Goal: Information Seeking & Learning: Learn about a topic

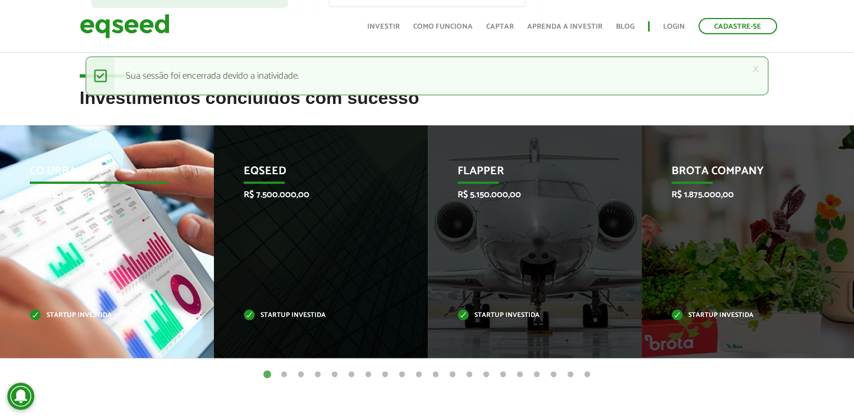
scroll to position [382, 0]
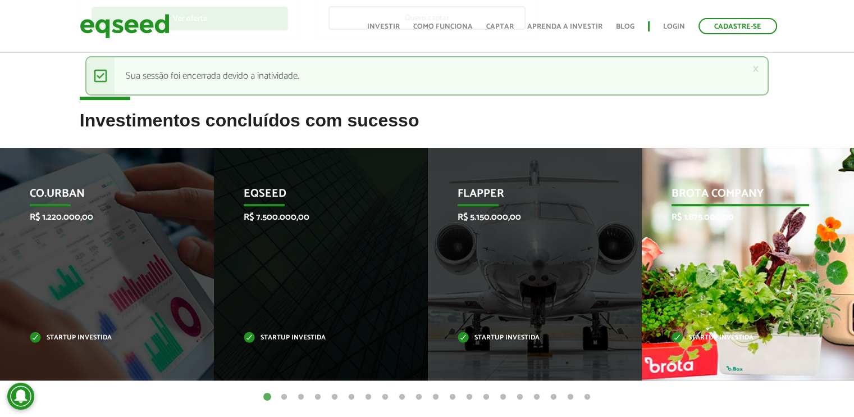
click at [806, 277] on div "Brota Company R$ 1.875.000,00 Startup investida" at bounding box center [740, 264] width 197 height 232
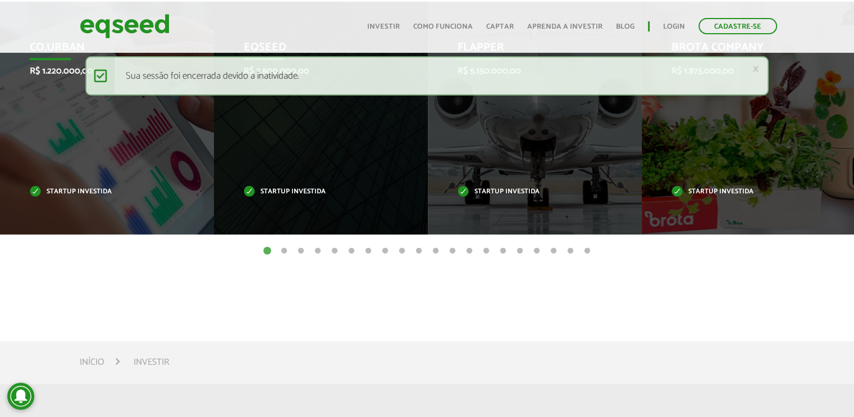
scroll to position [354, 0]
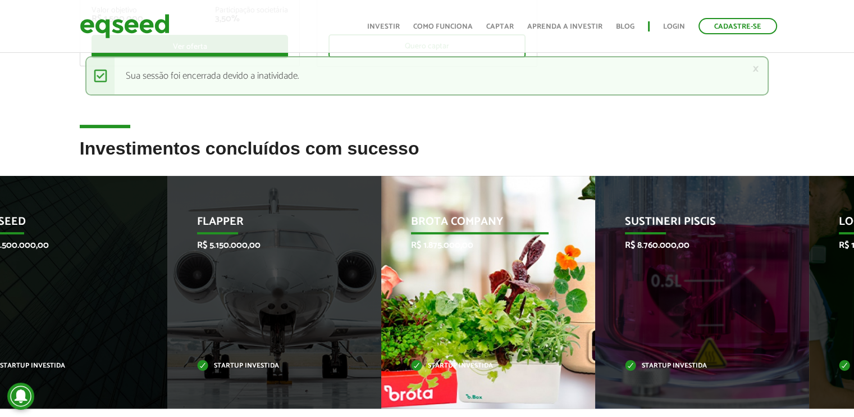
drag, startPoint x: 721, startPoint y: 300, endPoint x: 467, endPoint y: 296, distance: 253.8
click at [464, 298] on div "Brota Company R$ 1.875.000,00 Startup investida" at bounding box center [479, 292] width 197 height 232
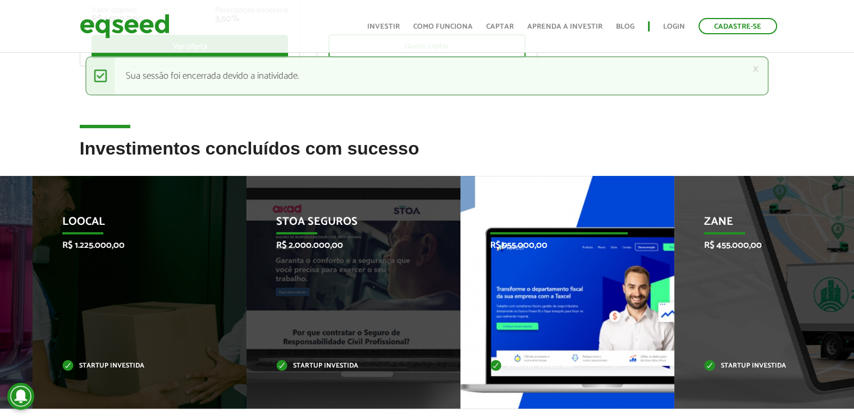
drag, startPoint x: 698, startPoint y: 253, endPoint x: 368, endPoint y: 268, distance: 330.5
click at [460, 268] on div "Taxcel R$ 955.000,00 Startup investida" at bounding box center [558, 292] width 197 height 232
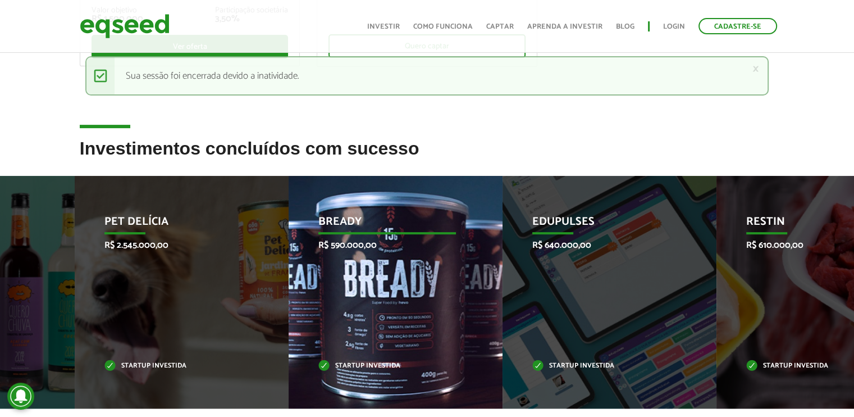
drag, startPoint x: 605, startPoint y: 285, endPoint x: 307, endPoint y: 298, distance: 298.5
click at [307, 298] on div "Bready R$ 590.000,00 Startup investida" at bounding box center [387, 292] width 197 height 232
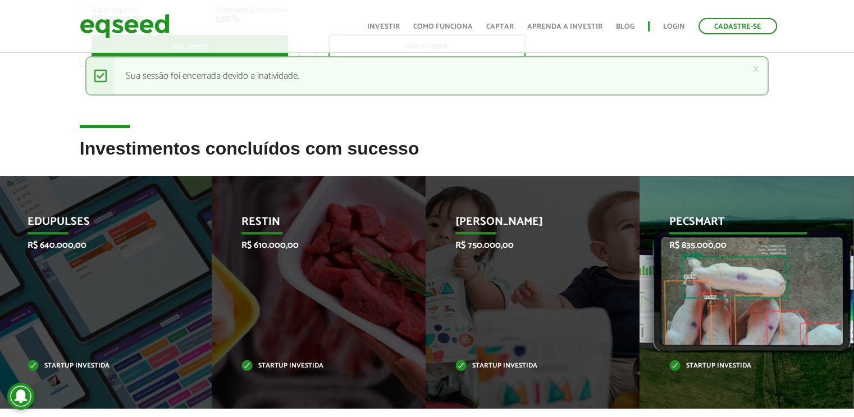
drag, startPoint x: 674, startPoint y: 300, endPoint x: 201, endPoint y: 287, distance: 473.0
click at [640, 287] on div "Pecsmart R$ 835.000,00 Startup investida" at bounding box center [738, 292] width 197 height 232
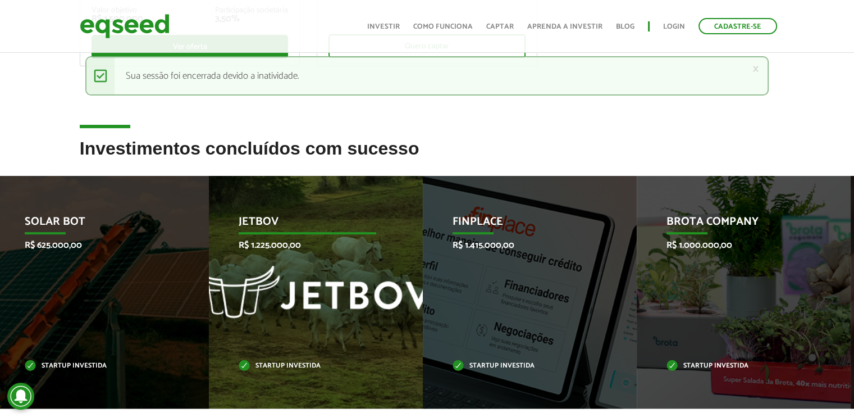
drag, startPoint x: 547, startPoint y: 308, endPoint x: 112, endPoint y: 315, distance: 435.8
click at [209, 315] on div "JetBov R$ 1.225.000,00 Startup investida" at bounding box center [307, 292] width 197 height 232
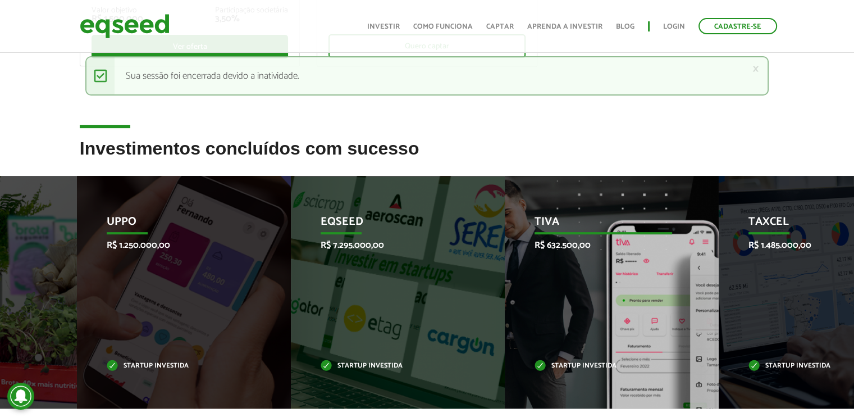
drag, startPoint x: 464, startPoint y: 355, endPoint x: 213, endPoint y: 354, distance: 251.0
click at [291, 352] on div "EqSeed R$ 7.295.000,00 Startup investida" at bounding box center [389, 292] width 197 height 232
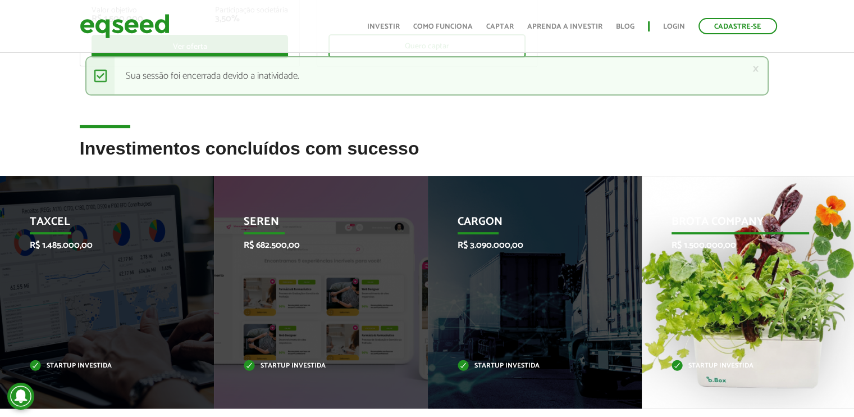
drag, startPoint x: 691, startPoint y: 368, endPoint x: 200, endPoint y: 323, distance: 492.2
click at [642, 327] on div "Brota Company R$ 1.500.000,00 Startup investida" at bounding box center [740, 292] width 197 height 232
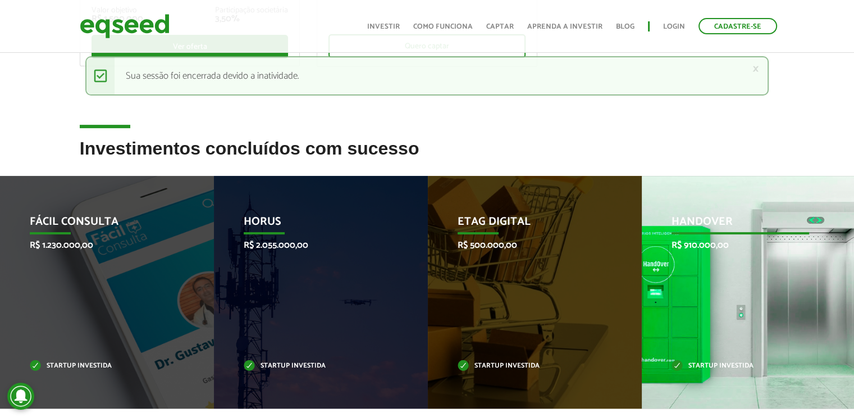
drag, startPoint x: 742, startPoint y: 300, endPoint x: 328, endPoint y: 264, distance: 416.0
click at [642, 264] on div "HandOver R$ 910.000,00 Startup investida" at bounding box center [740, 292] width 197 height 232
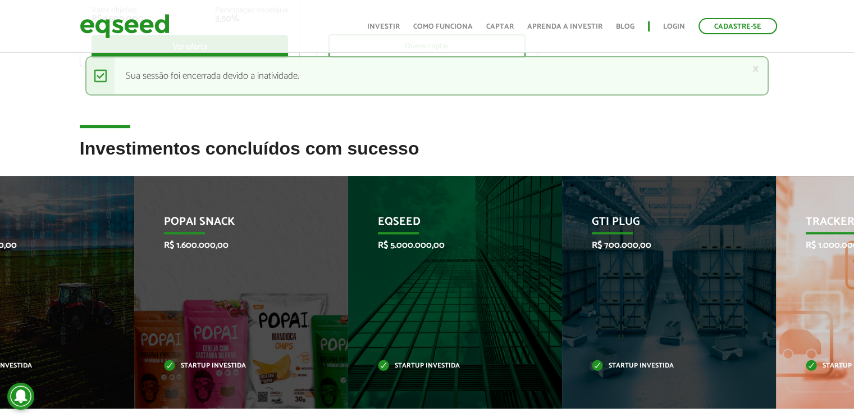
drag, startPoint x: 658, startPoint y: 318, endPoint x: 356, endPoint y: 318, distance: 302.1
click at [562, 321] on div "GTI PLUG R$ 700.000,00 Startup investida" at bounding box center [660, 292] width 197 height 232
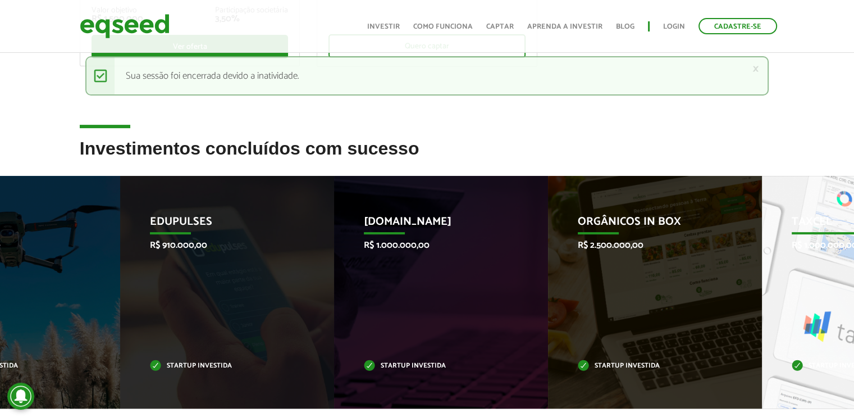
drag, startPoint x: 399, startPoint y: 300, endPoint x: 484, endPoint y: 298, distance: 84.8
click at [340, 295] on div "[DOMAIN_NAME] R$ 1.000.000,00 Startup investida" at bounding box center [432, 292] width 197 height 232
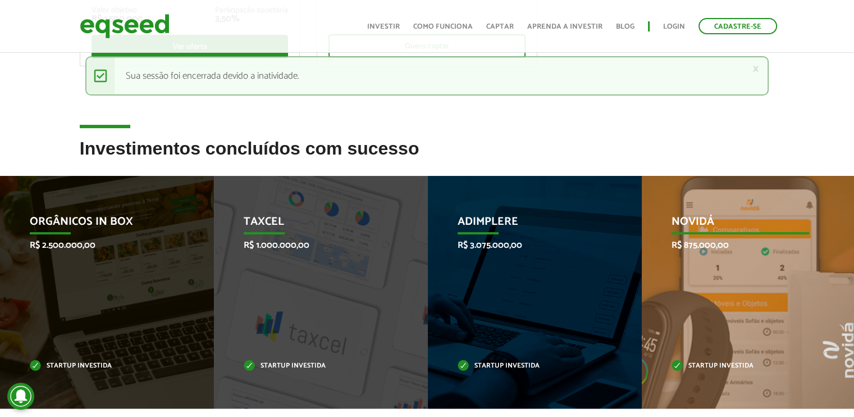
drag, startPoint x: 739, startPoint y: 299, endPoint x: 361, endPoint y: 275, distance: 378.6
click at [642, 275] on div "Novidá R$ 875.000,00 Startup investida" at bounding box center [740, 292] width 197 height 232
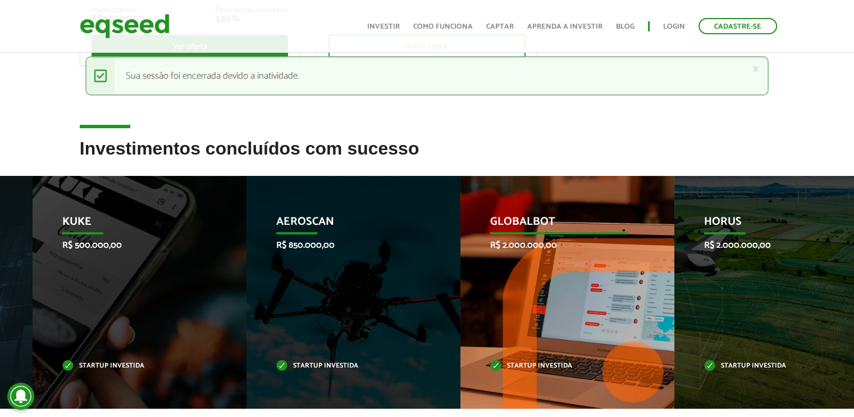
drag, startPoint x: 649, startPoint y: 293, endPoint x: 292, endPoint y: 275, distance: 357.6
click at [460, 275] on div "Globalbot R$ 2.000.000,00 Startup investida" at bounding box center [558, 292] width 197 height 232
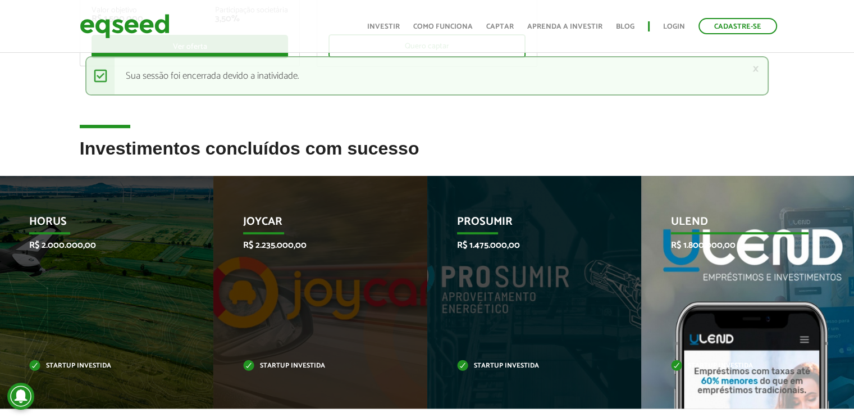
drag, startPoint x: 676, startPoint y: 285, endPoint x: 465, endPoint y: 280, distance: 211.2
click at [641, 278] on div "Ulend R$ 1.800.000,00 Startup investida" at bounding box center [739, 292] width 197 height 232
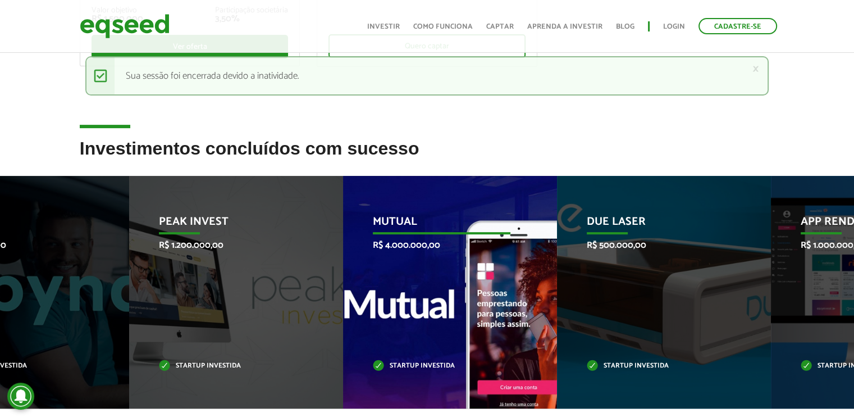
drag, startPoint x: 490, startPoint y: 300, endPoint x: 290, endPoint y: 273, distance: 201.7
click at [343, 273] on div "Mutual R$ 4.000.000,00 Startup investida" at bounding box center [441, 292] width 197 height 232
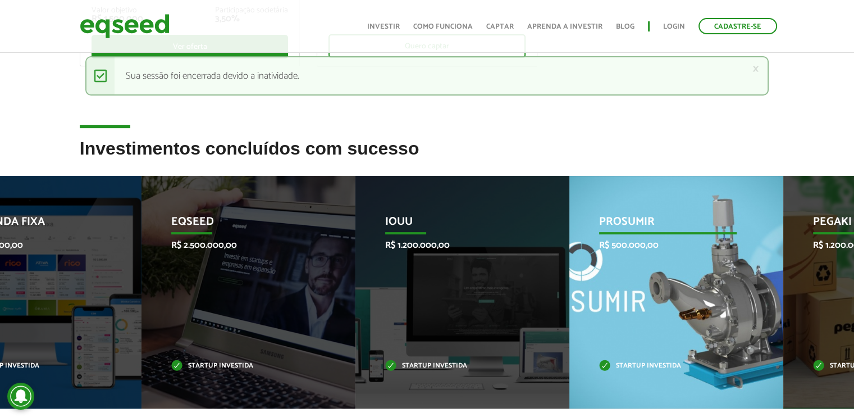
drag, startPoint x: 380, startPoint y: 276, endPoint x: 436, endPoint y: 287, distance: 56.7
click at [355, 273] on div "IOUU R$ 1.200.000,00 Startup investida" at bounding box center [453, 292] width 197 height 232
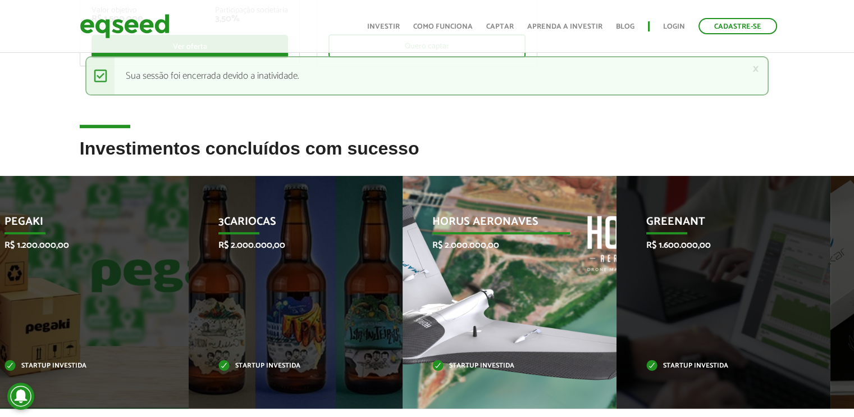
drag, startPoint x: 648, startPoint y: 301, endPoint x: 419, endPoint y: 293, distance: 229.3
click at [424, 295] on div "Horus Aeronaves R$ 2.000.000,00 Startup investida" at bounding box center [501, 292] width 197 height 232
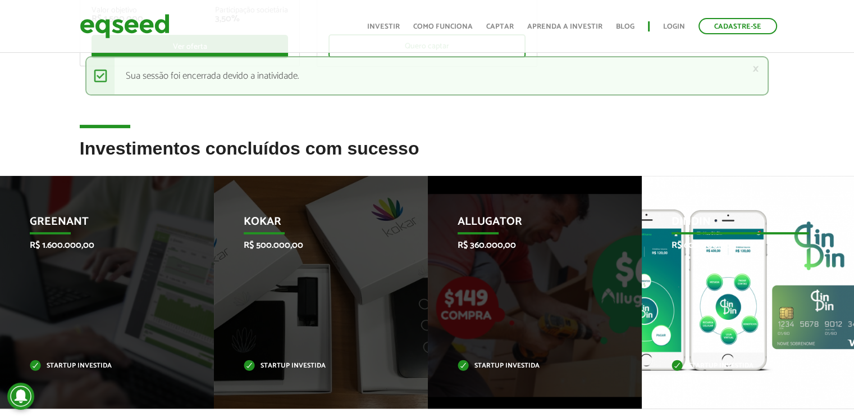
drag, startPoint x: 750, startPoint y: 272, endPoint x: 443, endPoint y: 249, distance: 307.4
click at [642, 249] on div "DinDin R$ 600.000,00 Startup investida" at bounding box center [740, 292] width 197 height 232
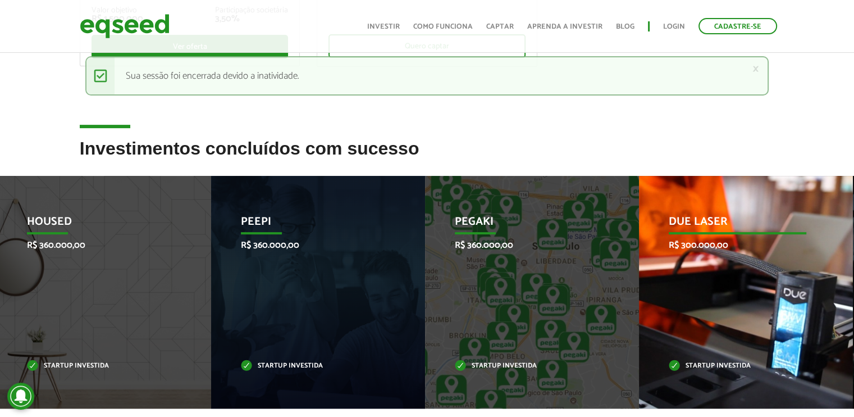
drag, startPoint x: 764, startPoint y: 278, endPoint x: 233, endPoint y: 243, distance: 532.4
click at [639, 243] on div "Due Laser R$ 300.000,00 Startup investida" at bounding box center [737, 292] width 197 height 232
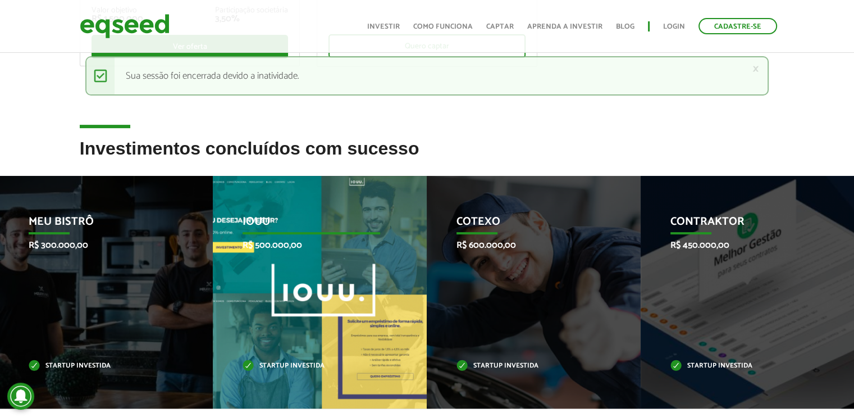
drag, startPoint x: 633, startPoint y: 295, endPoint x: 248, endPoint y: 231, distance: 391.0
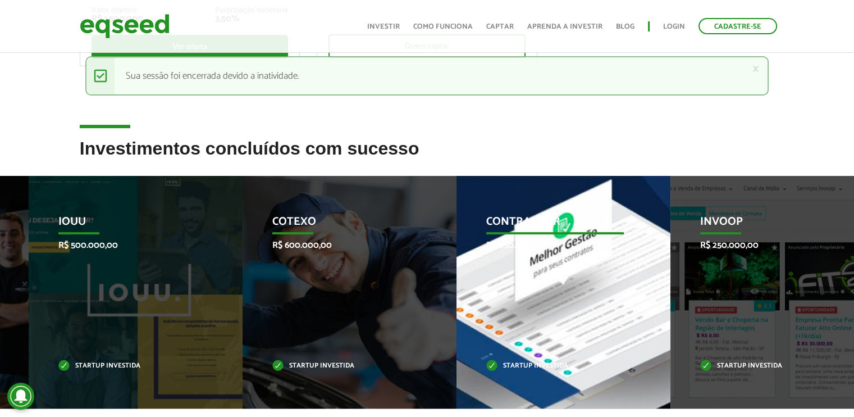
drag, startPoint x: 800, startPoint y: 298, endPoint x: 449, endPoint y: 314, distance: 351.9
click at [457, 316] on div "Contraktor R$ 450.000,00 Startup investida" at bounding box center [555, 292] width 197 height 232
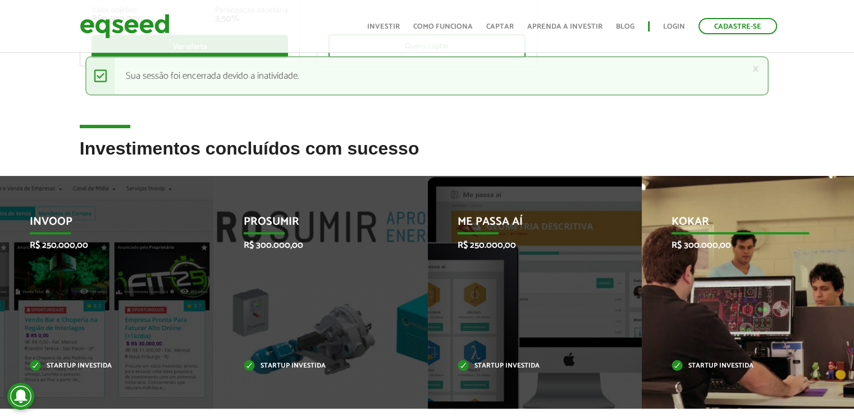
drag, startPoint x: 776, startPoint y: 288, endPoint x: 334, endPoint y: 296, distance: 442.6
click at [642, 296] on div "Kokar R$ 300.000,00 Startup investida" at bounding box center [740, 292] width 197 height 232
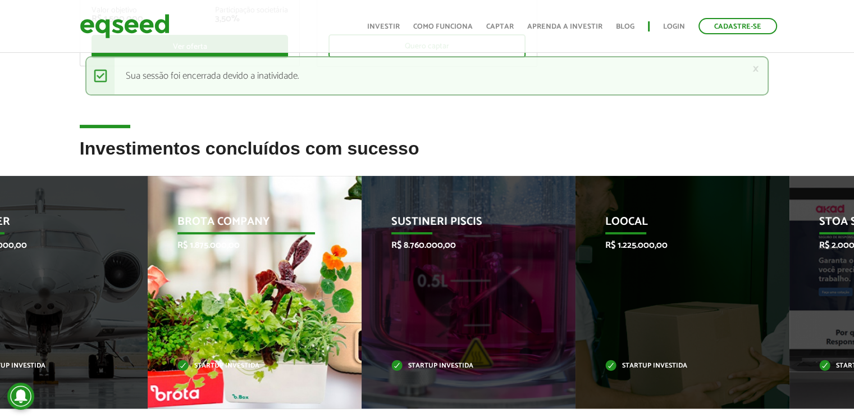
drag, startPoint x: 364, startPoint y: 308, endPoint x: 223, endPoint y: 301, distance: 140.5
click at [223, 301] on div "Brota Company R$ 1.875.000,00 Startup investida" at bounding box center [246, 292] width 197 height 232
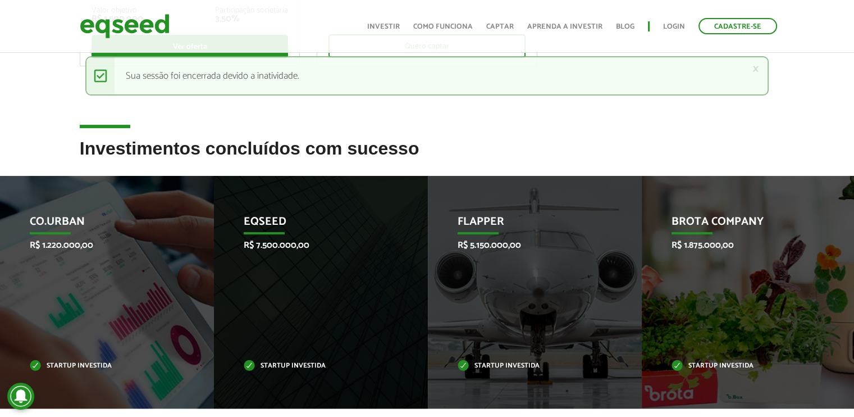
drag, startPoint x: 453, startPoint y: 331, endPoint x: 862, endPoint y: 364, distance: 410.2
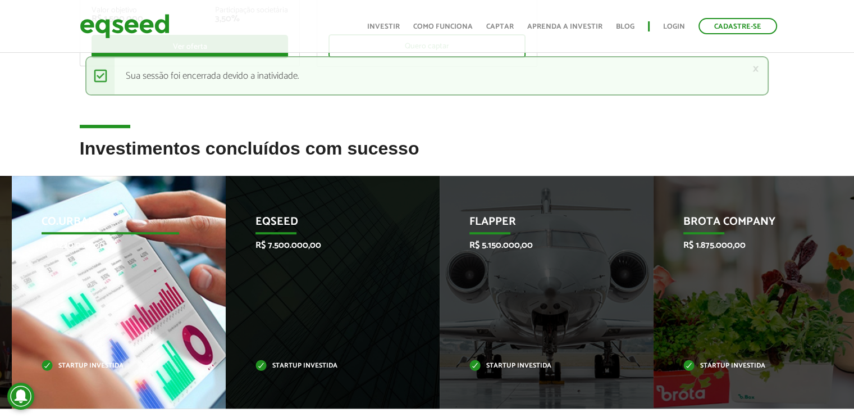
drag, startPoint x: 532, startPoint y: 322, endPoint x: 849, endPoint y: 331, distance: 316.8
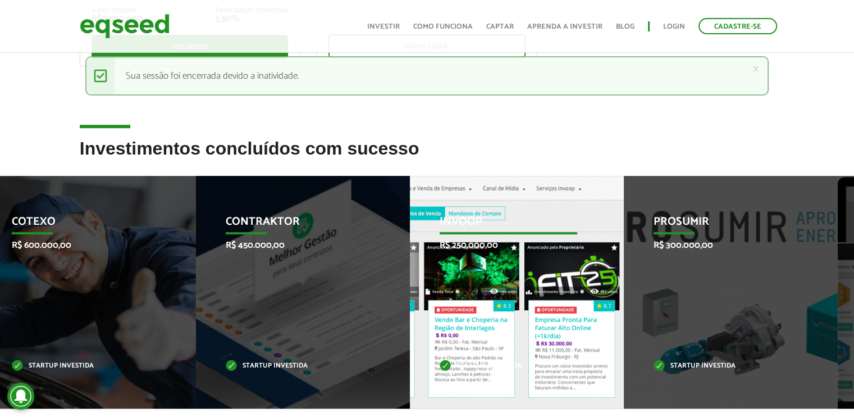
drag, startPoint x: 168, startPoint y: 335, endPoint x: 710, endPoint y: 347, distance: 541.4
click at [607, 348] on div "Invoop R$ 250.000,00 Startup investida" at bounding box center [508, 292] width 197 height 232
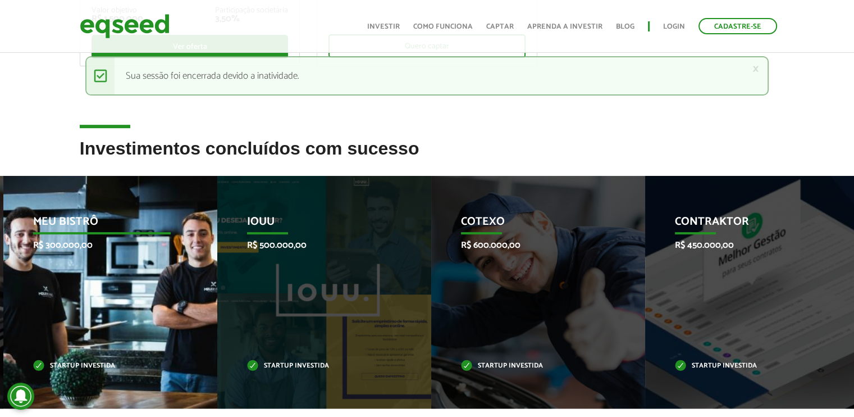
drag, startPoint x: 121, startPoint y: 304, endPoint x: 828, endPoint y: 317, distance: 707.1
click at [200, 317] on div "Meu Bistrô R$ 300.000,00 Startup investida" at bounding box center [101, 292] width 197 height 232
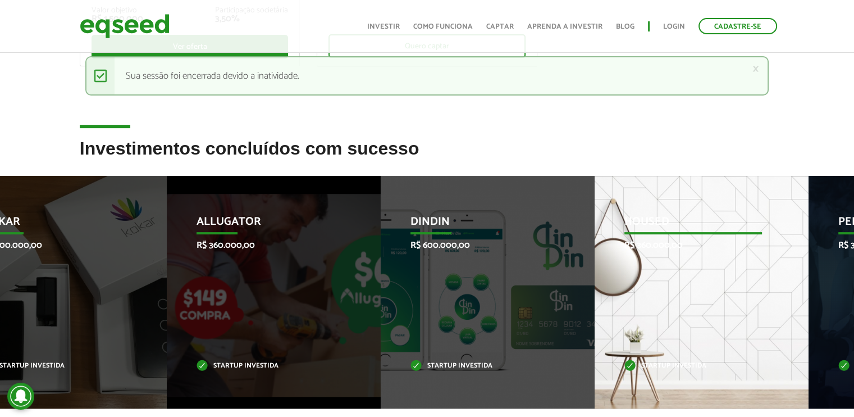
drag, startPoint x: 3, startPoint y: 298, endPoint x: 611, endPoint y: 368, distance: 612.6
click at [611, 368] on div "Housed R$ 360.000,00 Startup investida" at bounding box center [693, 292] width 197 height 232
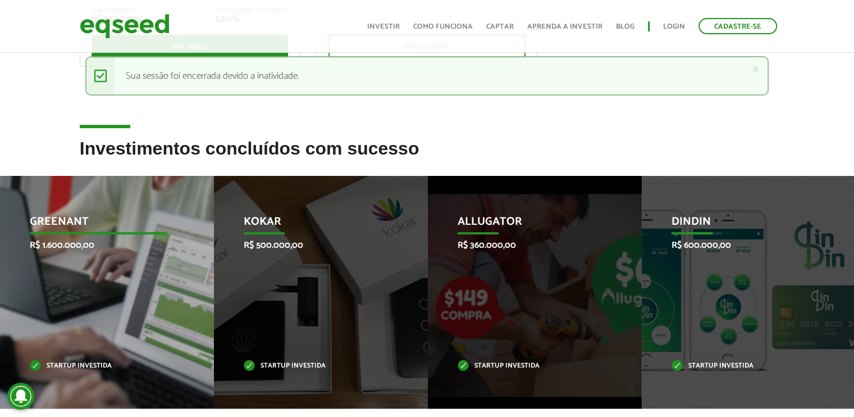
click at [0, 326] on div "GreenAnt R$ 1.600.000,00 Startup investida" at bounding box center [98, 292] width 197 height 232
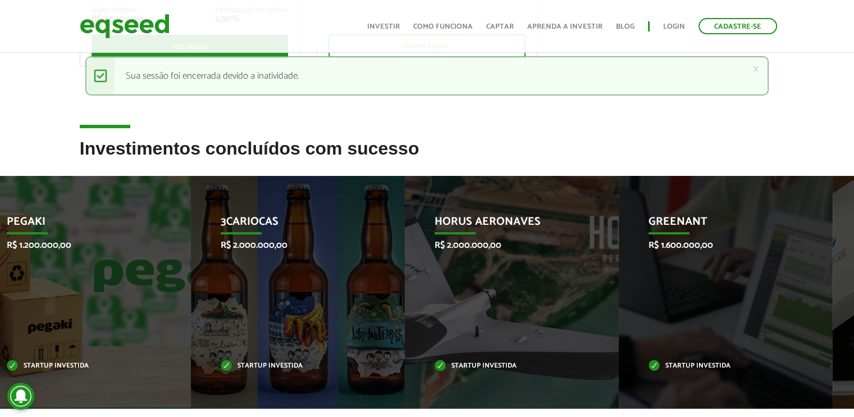
drag, startPoint x: 44, startPoint y: 308, endPoint x: 862, endPoint y: 384, distance: 821.6
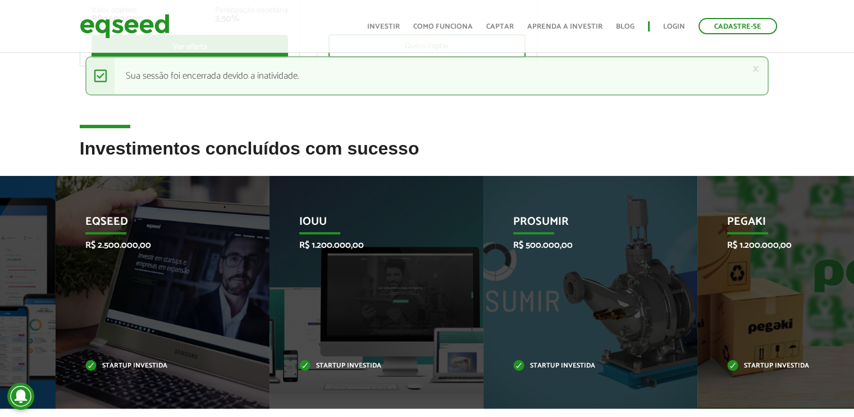
drag, startPoint x: 90, startPoint y: 316, endPoint x: 859, endPoint y: 381, distance: 771.5
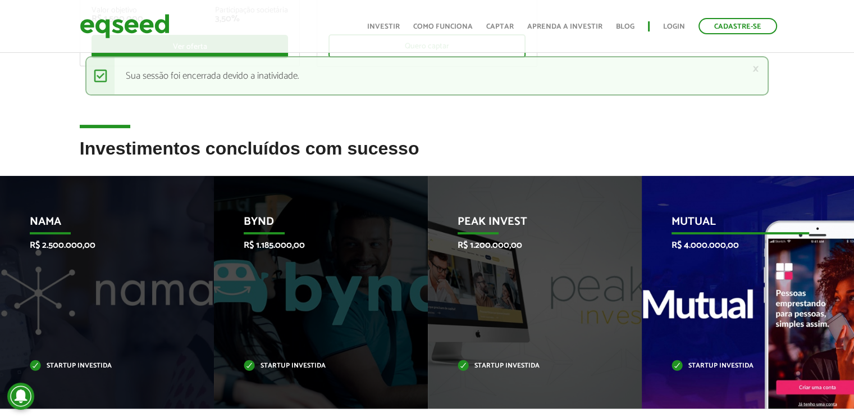
drag, startPoint x: 47, startPoint y: 221, endPoint x: 801, endPoint y: 332, distance: 761.6
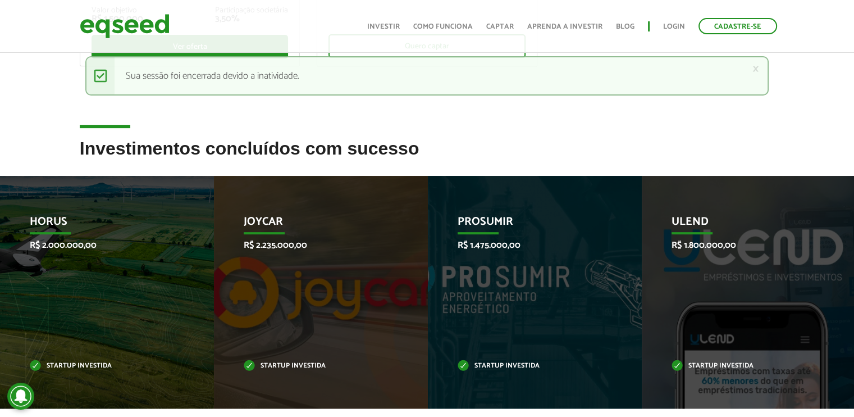
drag
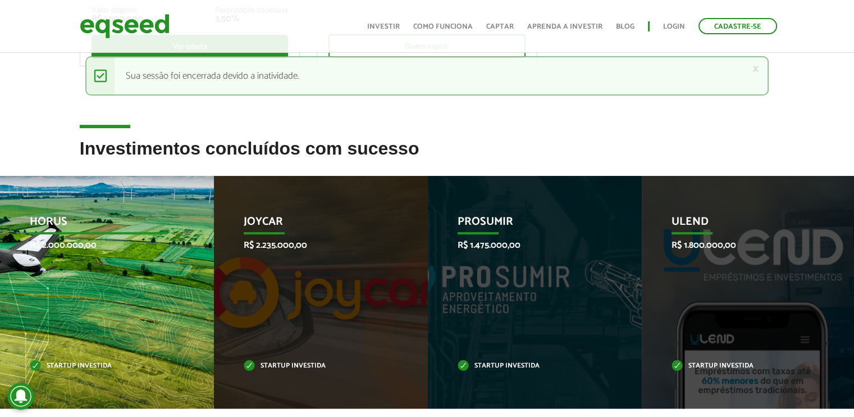
click at [197, 322] on div "HORUS R$ 2.000.000,00 Startup investida" at bounding box center [98, 292] width 197 height 232
